Goal: Check status: Check status

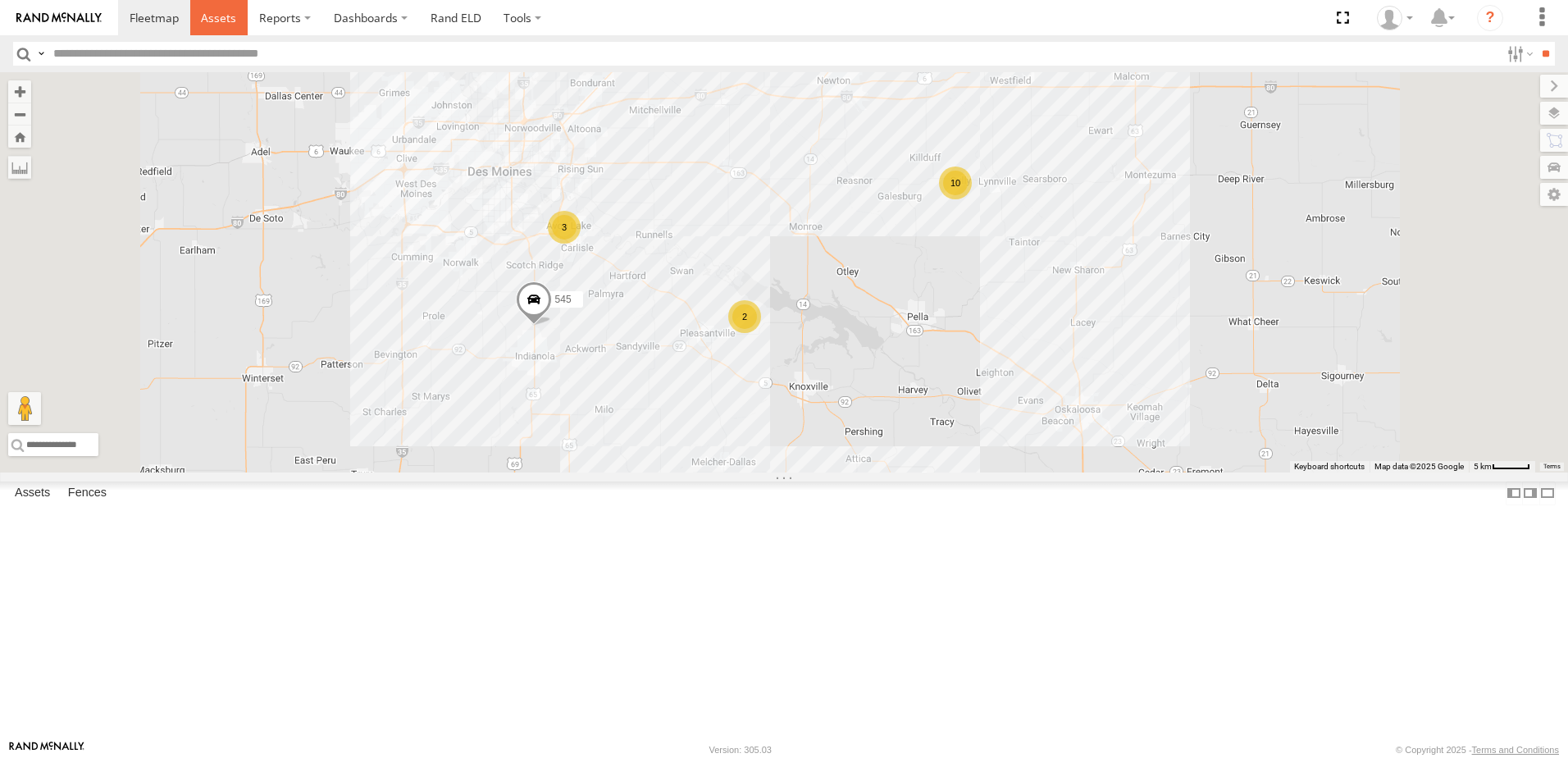
click at [220, 19] on span at bounding box center [218, 17] width 35 height 15
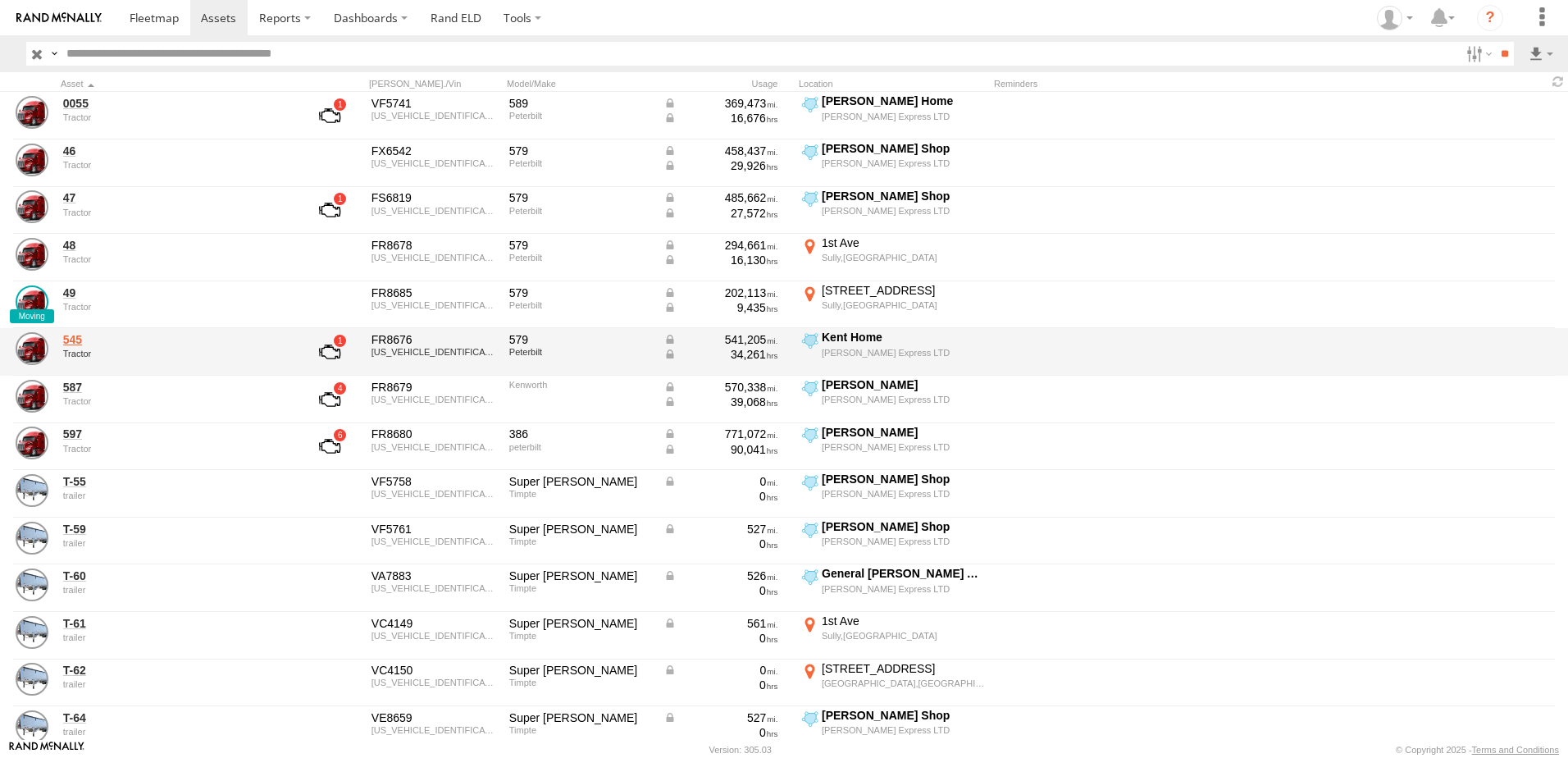
click at [78, 345] on link "545" at bounding box center [176, 339] width 225 height 15
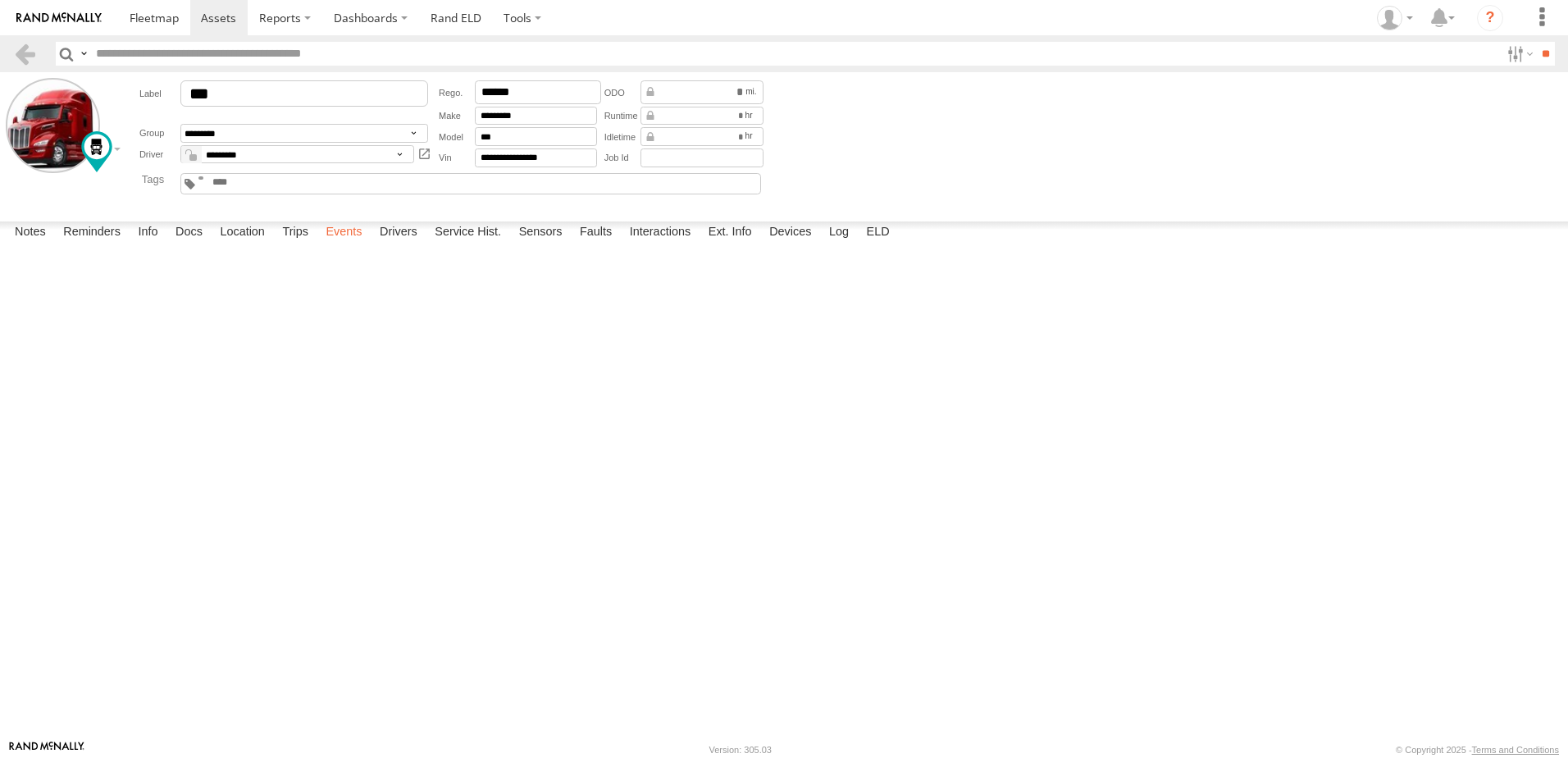
click at [344, 245] on label "Events" at bounding box center [343, 233] width 52 height 23
click at [665, 245] on label "Interactions" at bounding box center [660, 233] width 78 height 23
